Goal: Information Seeking & Learning: Learn about a topic

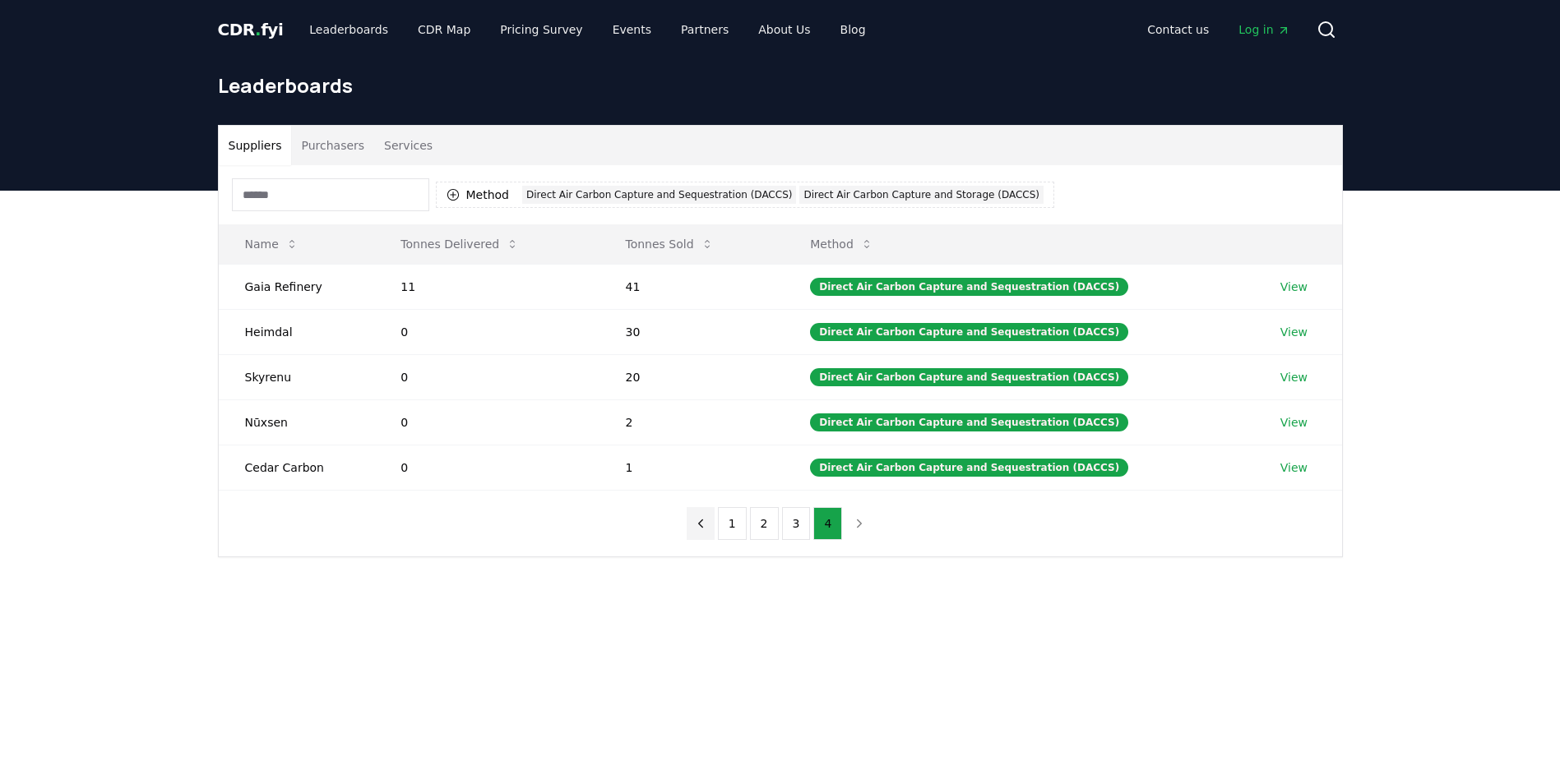
click at [702, 521] on icon "previous page" at bounding box center [700, 524] width 4 height 8
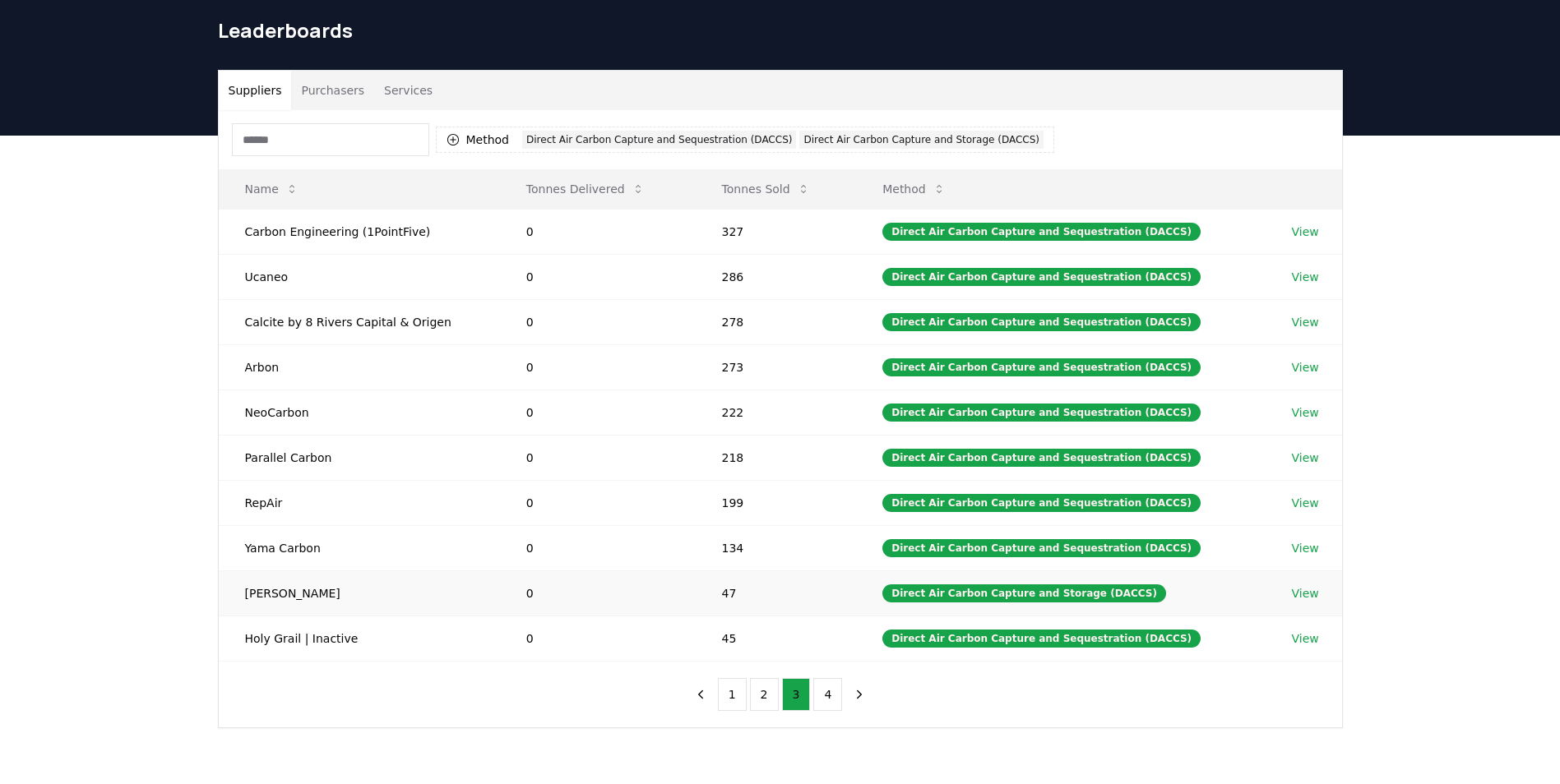
scroll to position [83, 0]
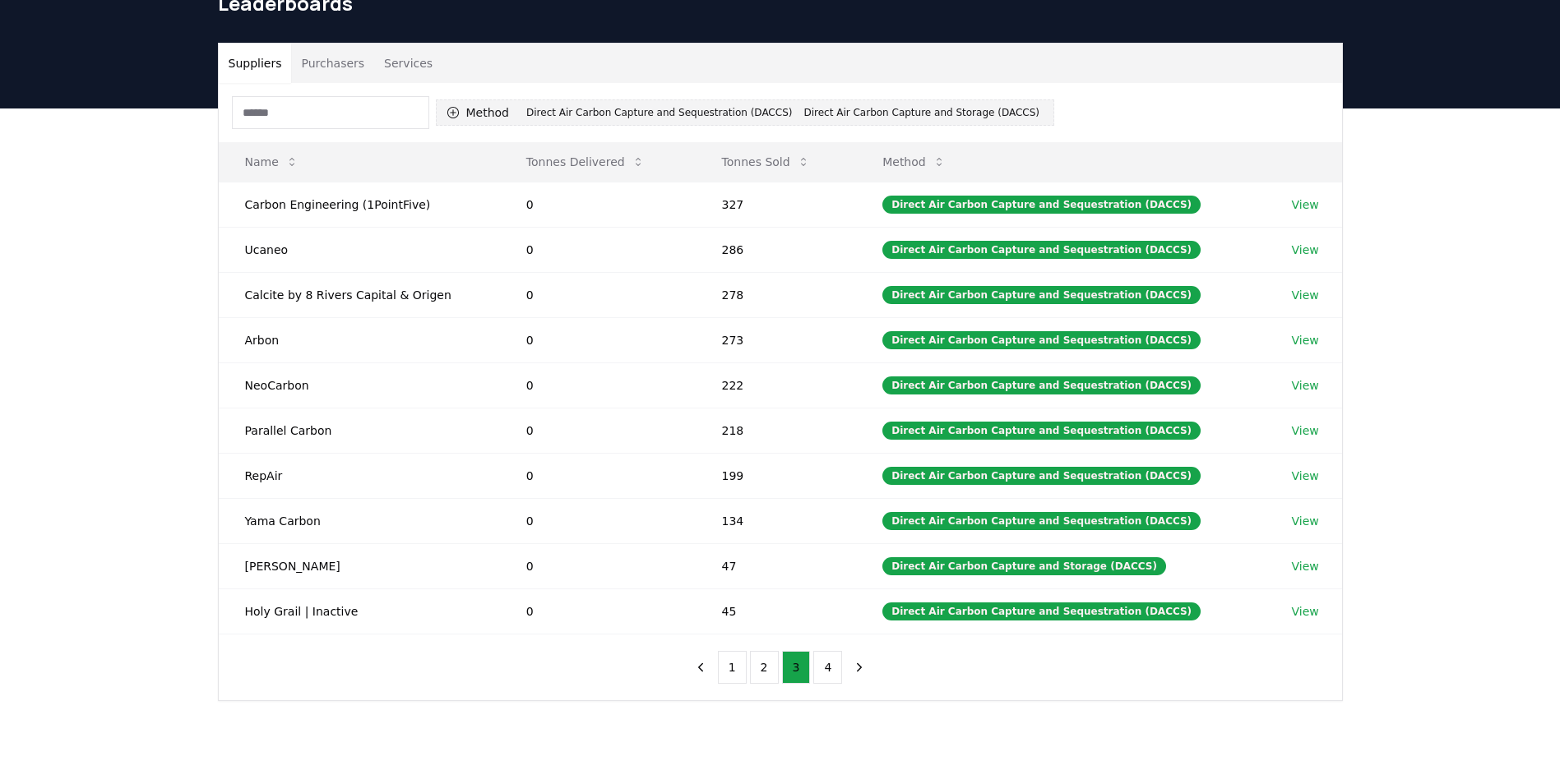
click at [622, 108] on div "Direct Air Carbon Capture and Sequestration (DACCS)" at bounding box center [658, 112] width 274 height 18
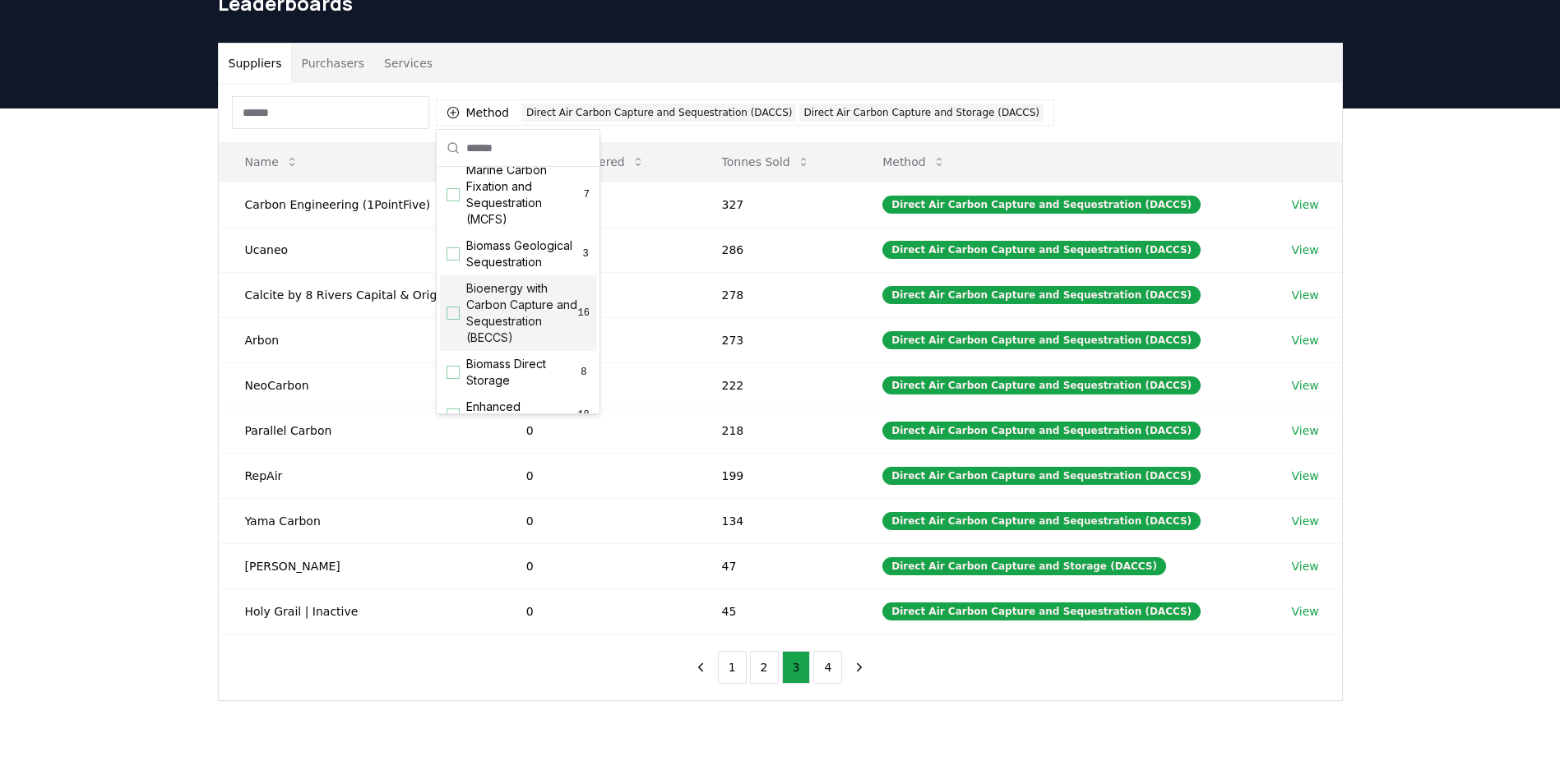
click at [452, 320] on div "Suggestions" at bounding box center [453, 313] width 13 height 13
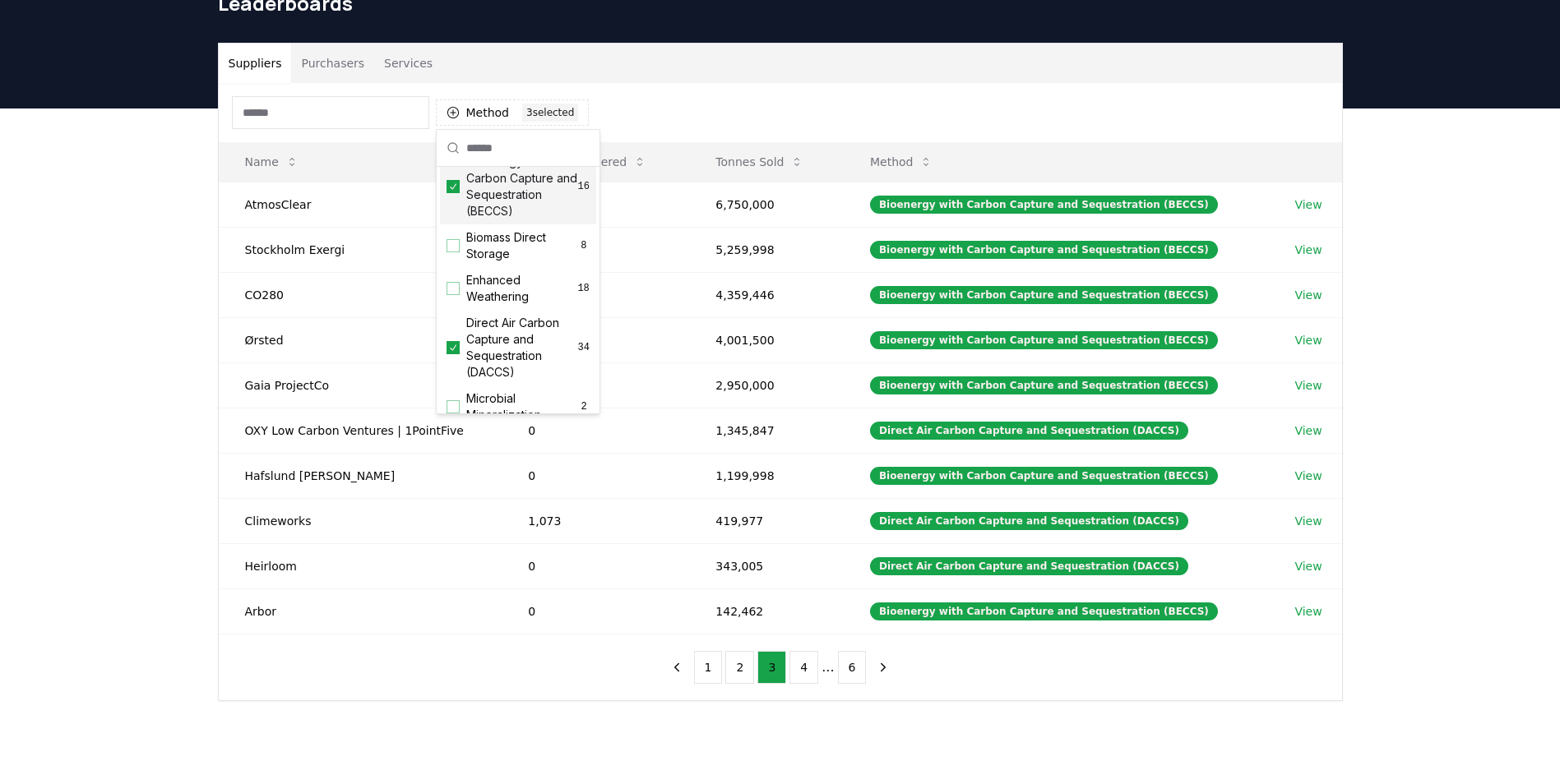
scroll to position [247, 0]
click at [455, 316] on icon "Suggestions" at bounding box center [453, 310] width 12 height 13
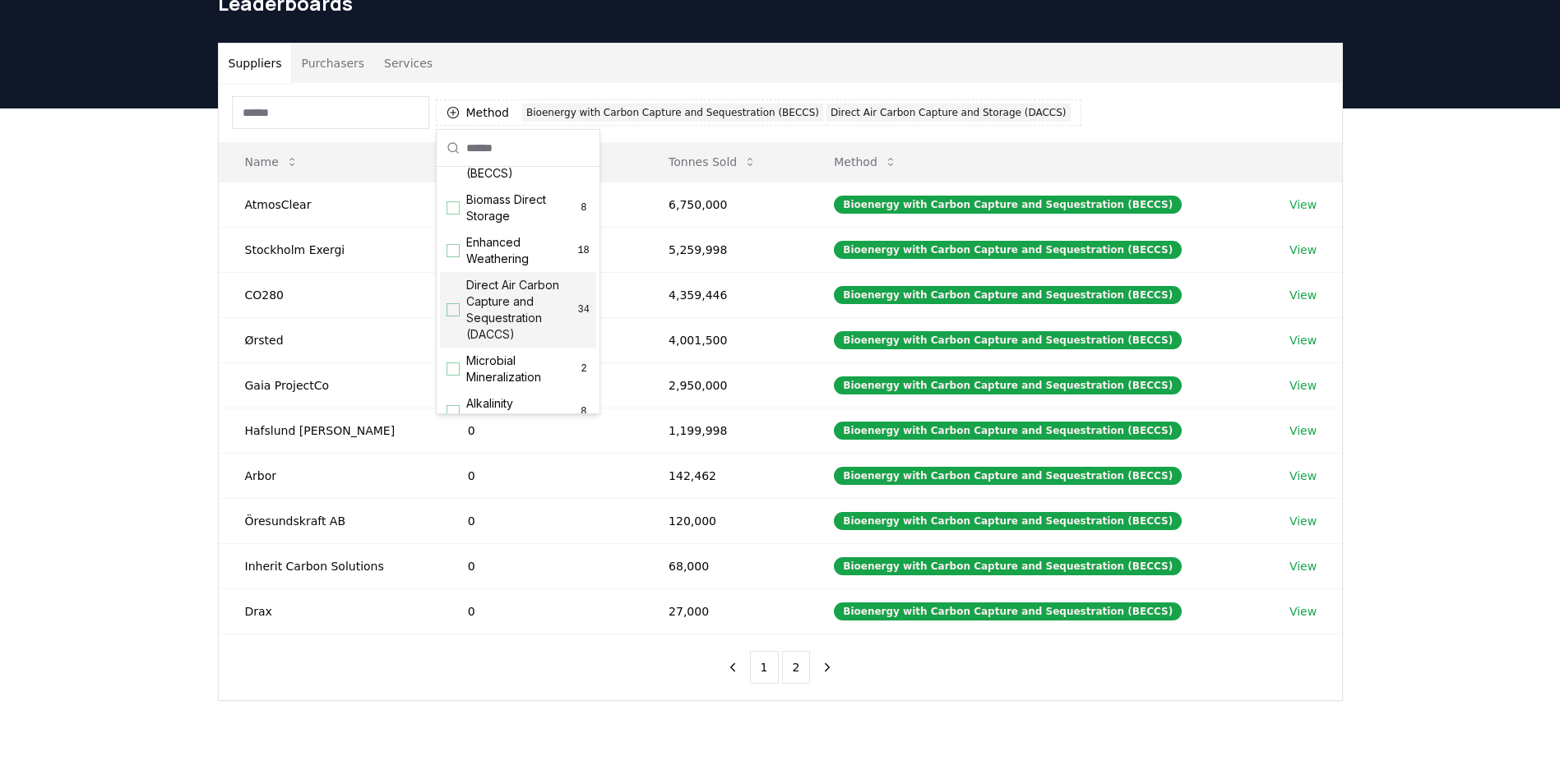
click at [155, 319] on div "Suppliers Purchasers Services Method 2 Bioenergy with Carbon Capture and Seques…" at bounding box center [780, 437] width 1560 height 658
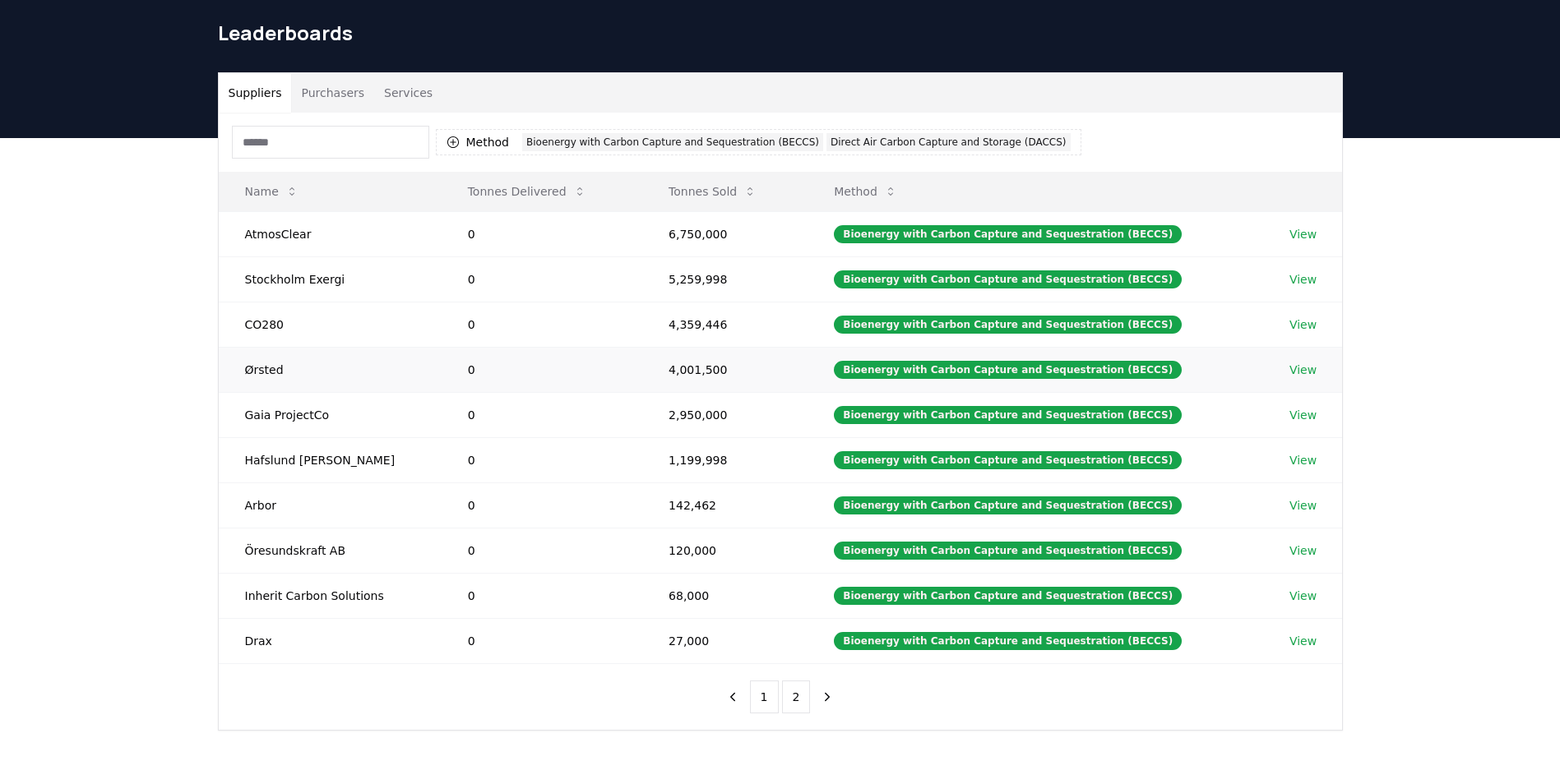
scroll to position [83, 0]
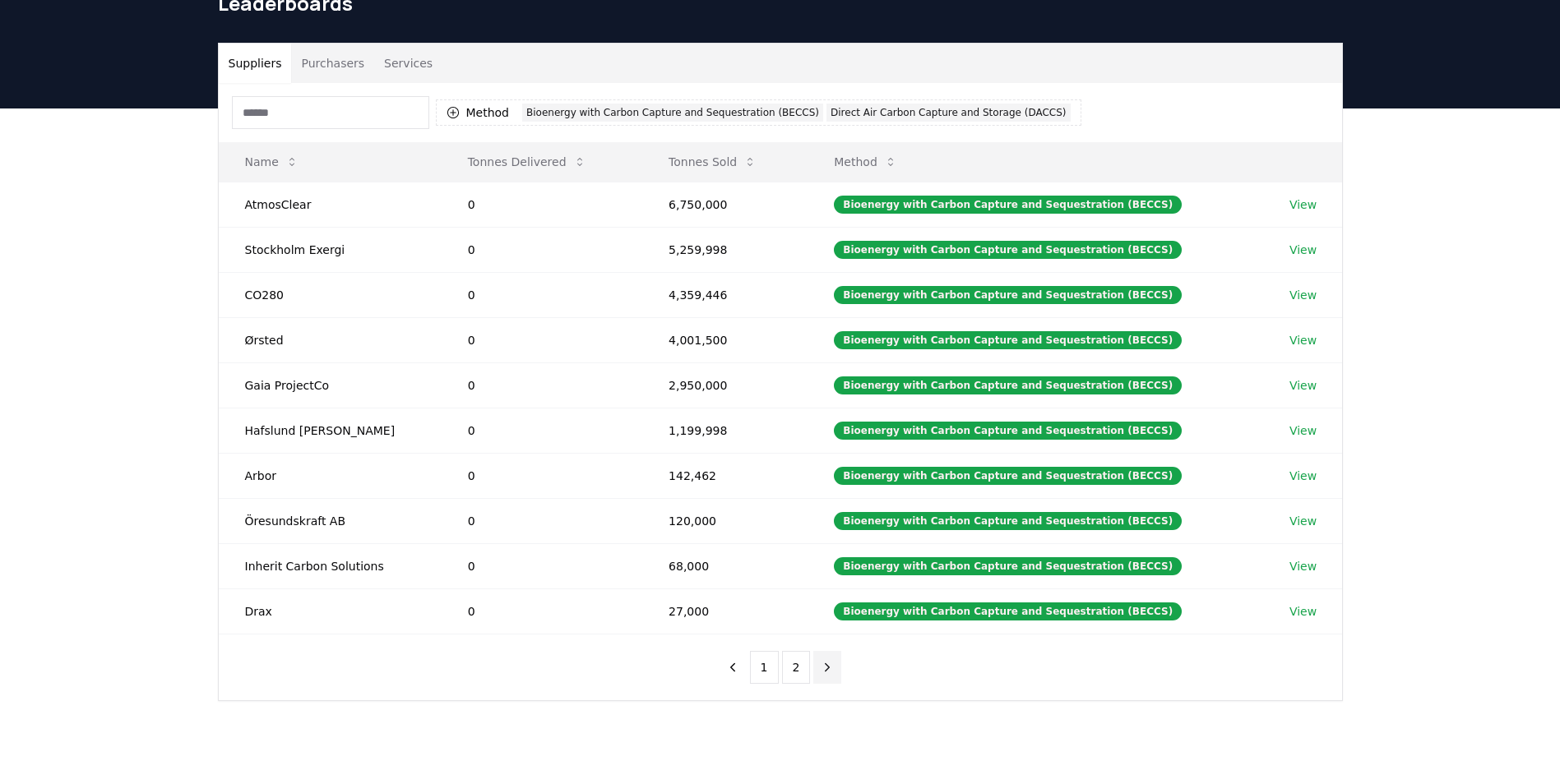
click at [827, 662] on icon "next page" at bounding box center [827, 667] width 14 height 14
click at [800, 669] on button "2" at bounding box center [796, 667] width 29 height 33
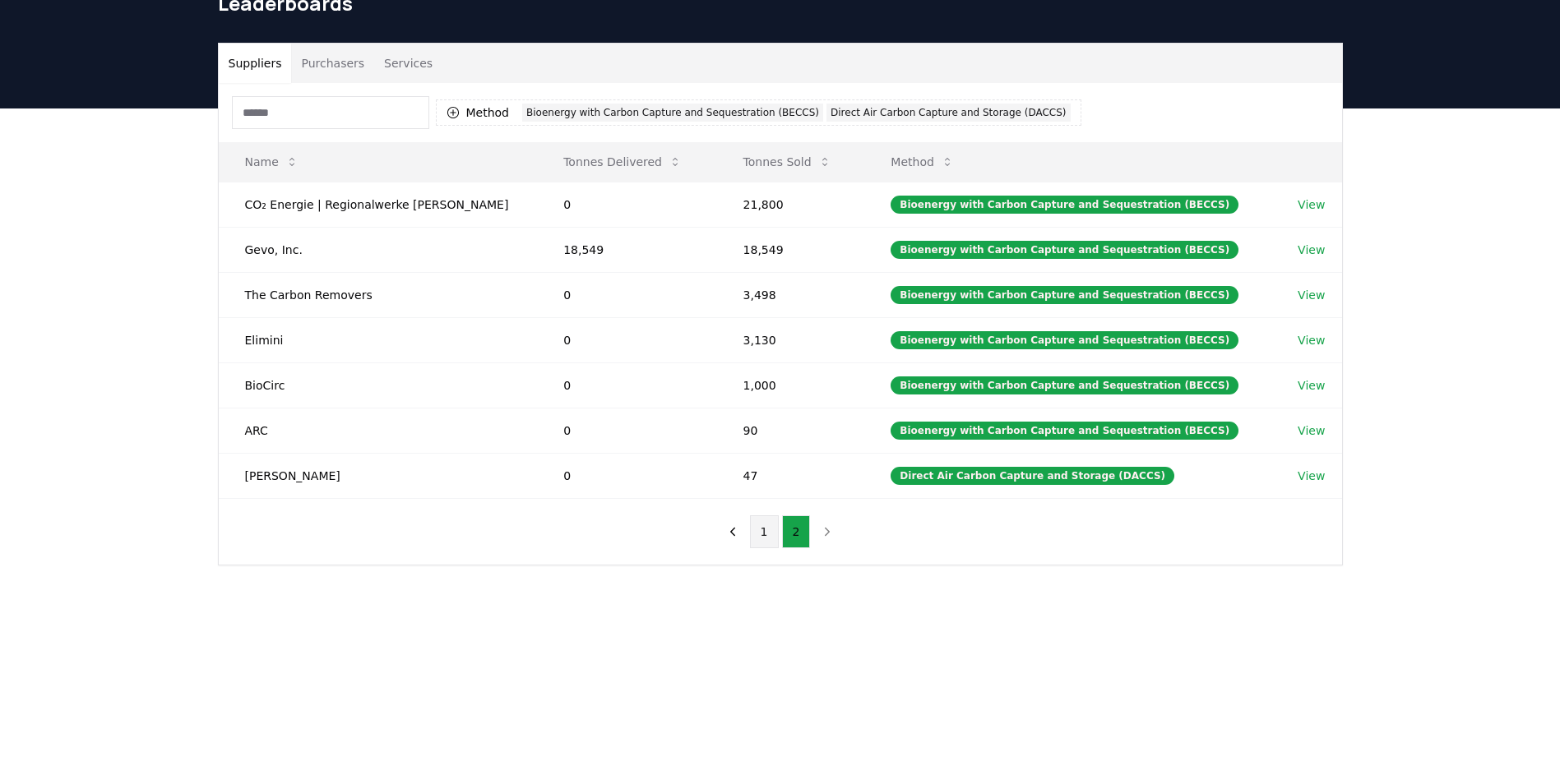
click at [755, 533] on button "1" at bounding box center [764, 531] width 29 height 33
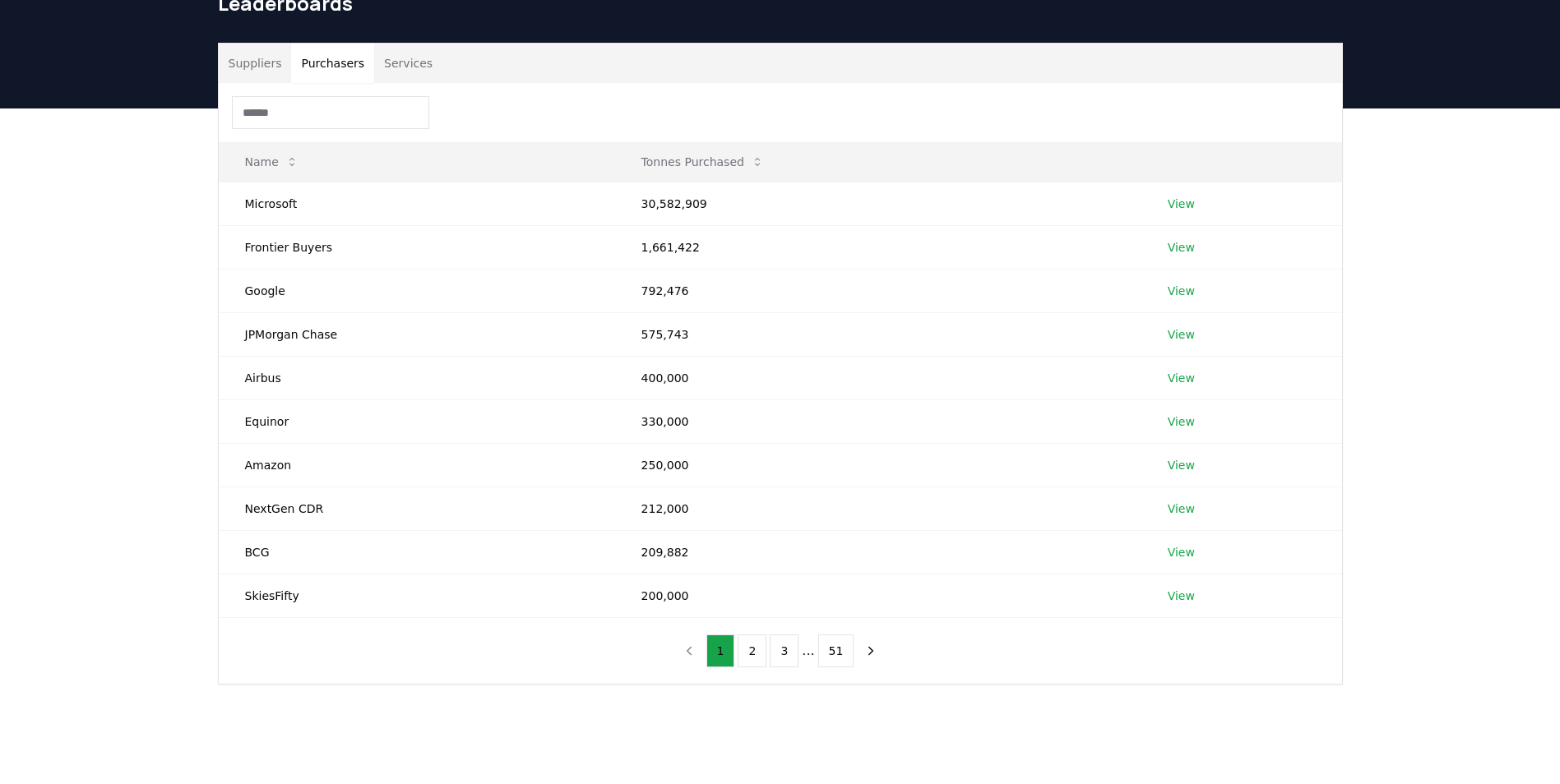
click at [322, 70] on button "Purchasers" at bounding box center [333, 62] width 83 height 39
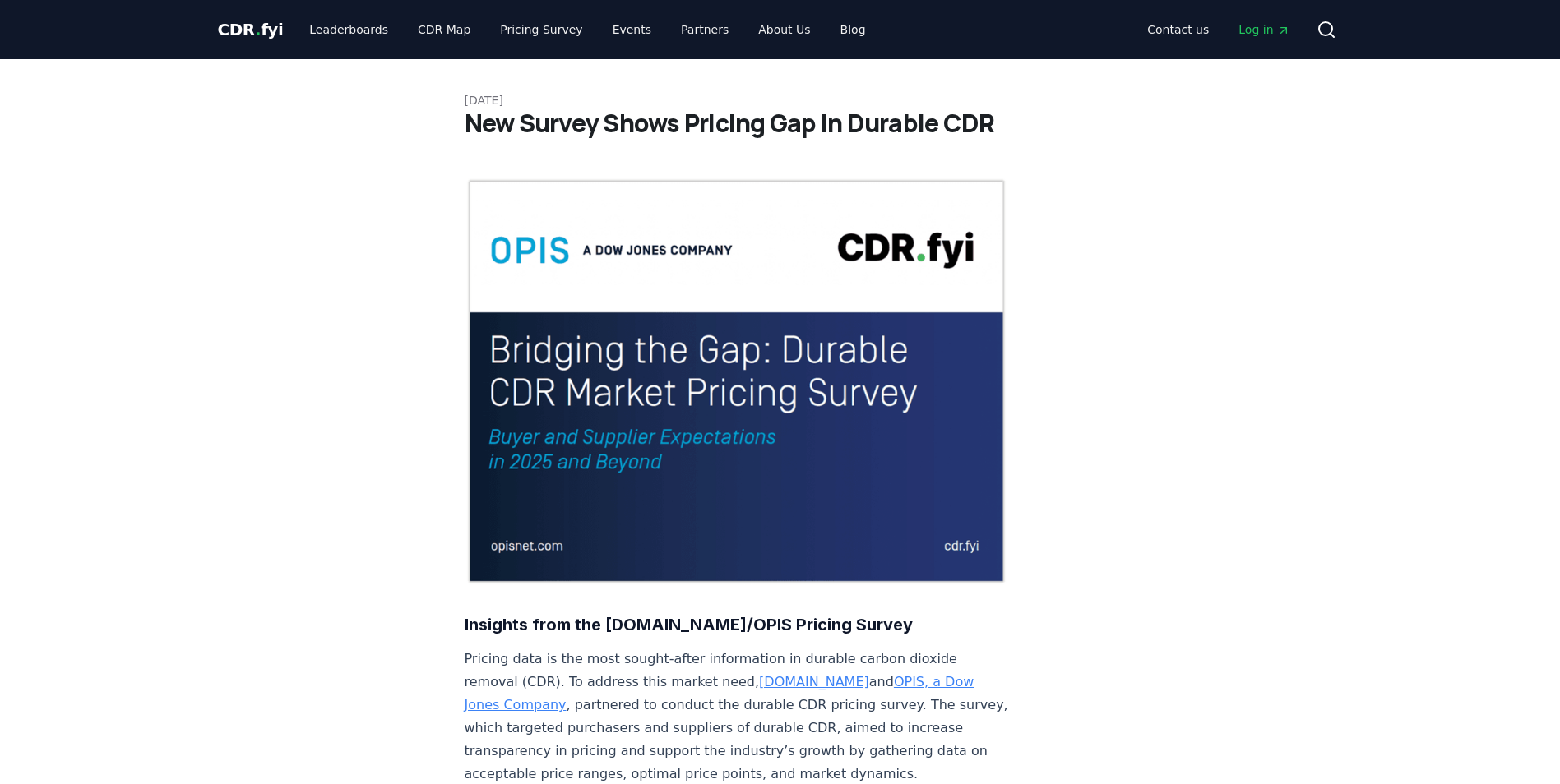
scroll to position [1517, 0]
